Goal: Information Seeking & Learning: Learn about a topic

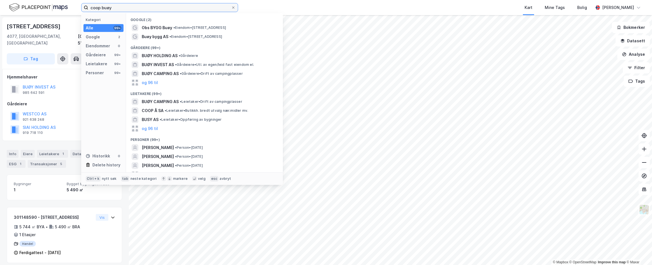
click at [144, 8] on input "coop buøy" at bounding box center [159, 7] width 143 height 8
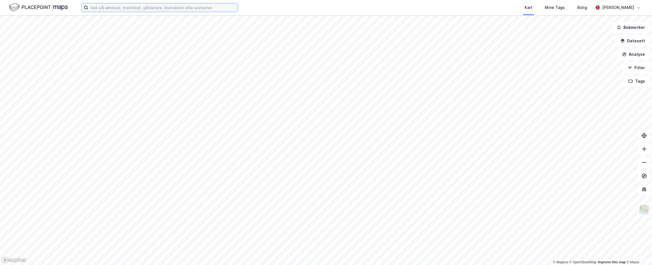
click at [155, 8] on input at bounding box center [163, 7] width 150 height 8
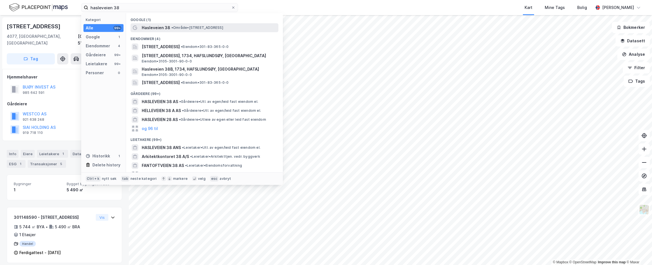
click at [185, 31] on div "Hasleveien 38 • Område • [STREET_ADDRESS]" at bounding box center [210, 27] width 136 height 7
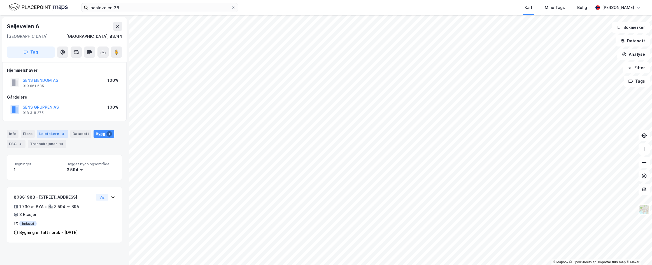
click at [41, 132] on div "Leietakere 4" at bounding box center [52, 134] width 31 height 8
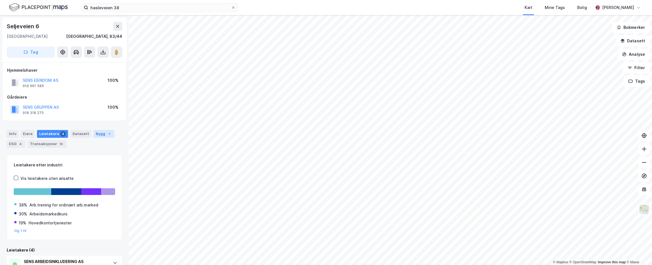
click at [95, 134] on div "Bygg 1" at bounding box center [104, 134] width 21 height 8
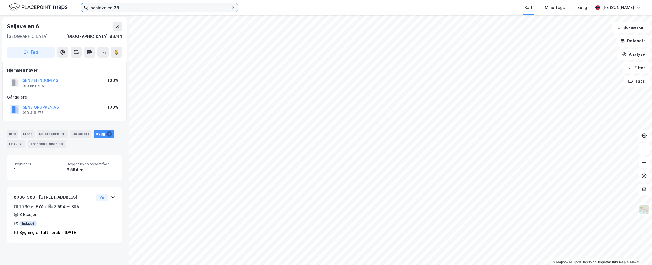
click at [142, 5] on input "hasleveien 38" at bounding box center [159, 7] width 143 height 8
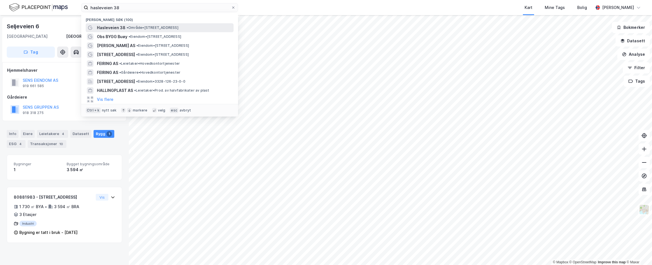
click at [127, 29] on span "•" at bounding box center [128, 27] width 2 height 4
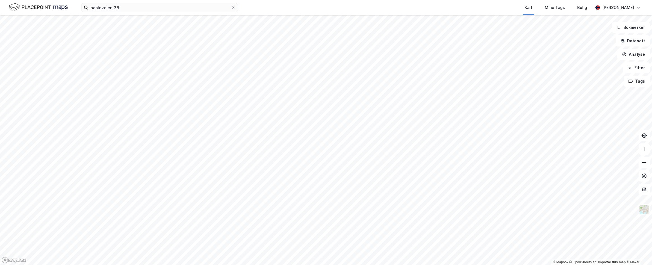
click at [129, 13] on div "hasleveien 38 Kart Mine Tags Bolig [PERSON_NAME]" at bounding box center [326, 7] width 652 height 15
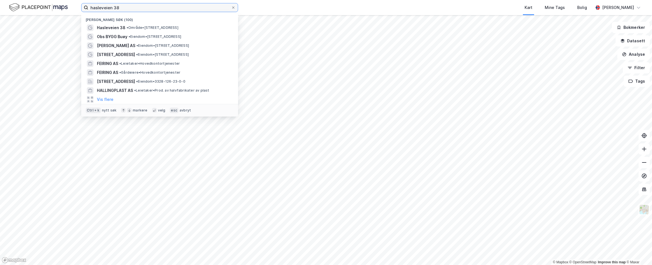
click at [132, 7] on input "hasleveien 38" at bounding box center [159, 7] width 143 height 8
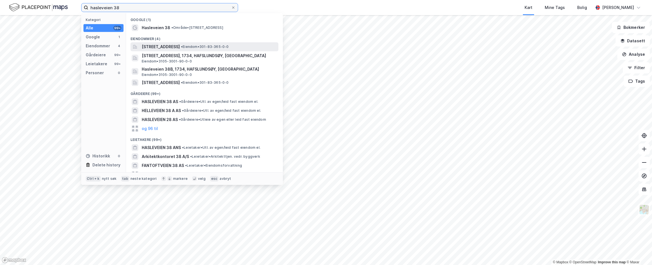
type input "hasleveien 38"
click at [180, 48] on span "[STREET_ADDRESS]" at bounding box center [161, 46] width 38 height 7
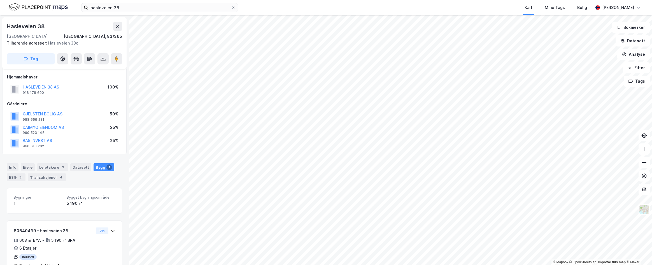
scroll to position [3, 0]
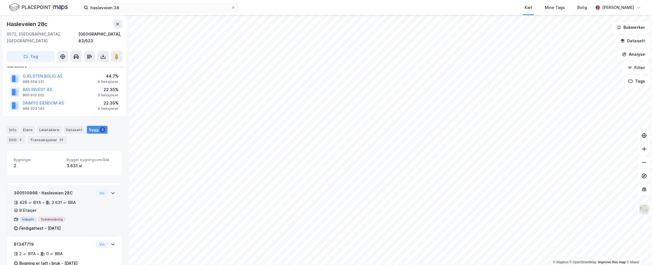
scroll to position [84, 0]
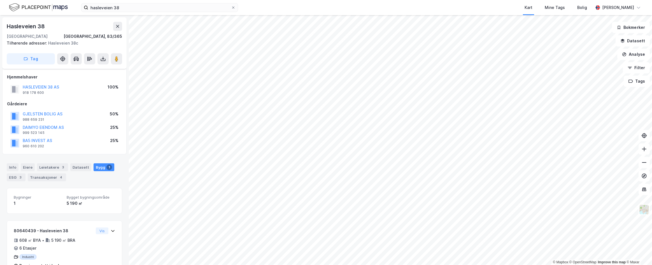
scroll to position [17, 0]
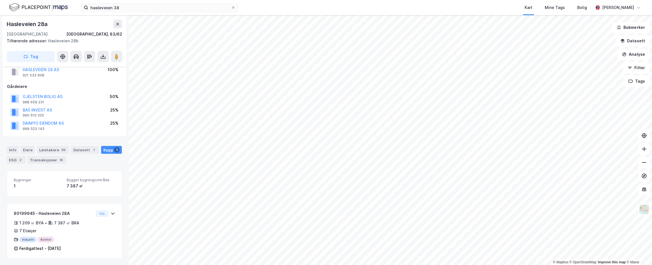
scroll to position [17, 0]
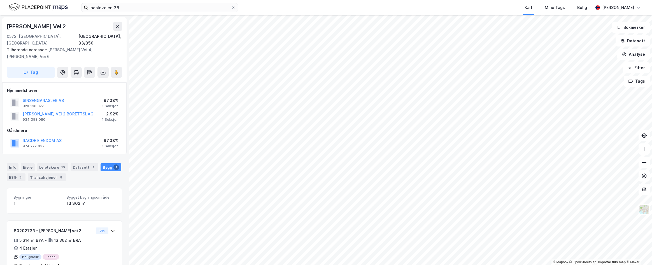
scroll to position [4, 0]
